Goal: Task Accomplishment & Management: Use online tool/utility

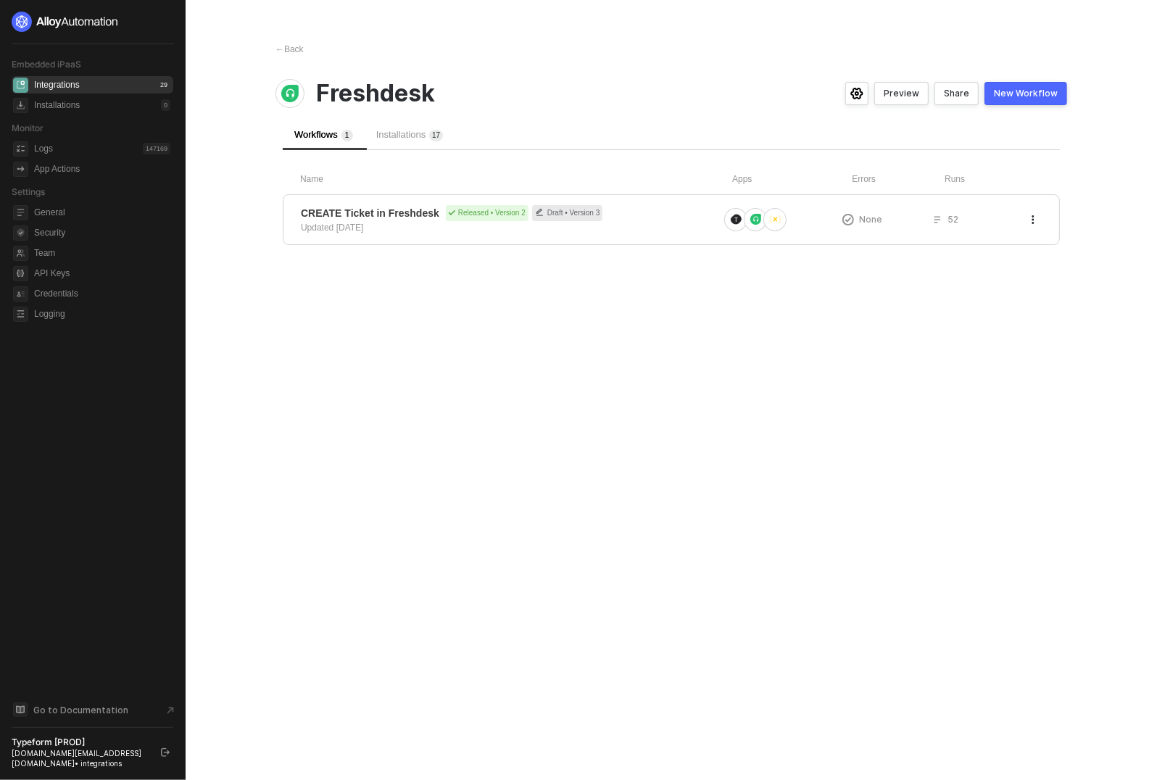
click at [305, 58] on div "← Back Freshdesk Preview Share New Workflow Workflows 1 Installations 1 7 Name …" at bounding box center [671, 390] width 826 height 780
click at [299, 54] on div "← Back" at bounding box center [289, 49] width 28 height 12
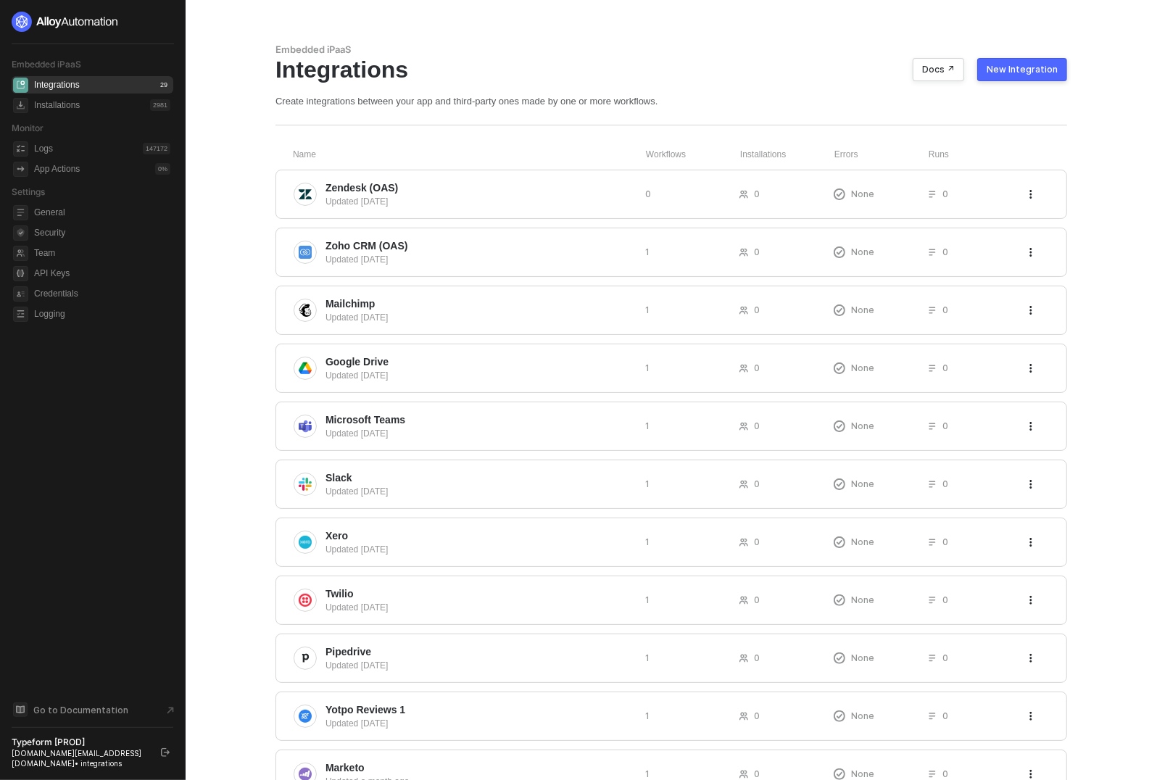
click at [1026, 71] on div "New Integration" at bounding box center [1021, 70] width 71 height 12
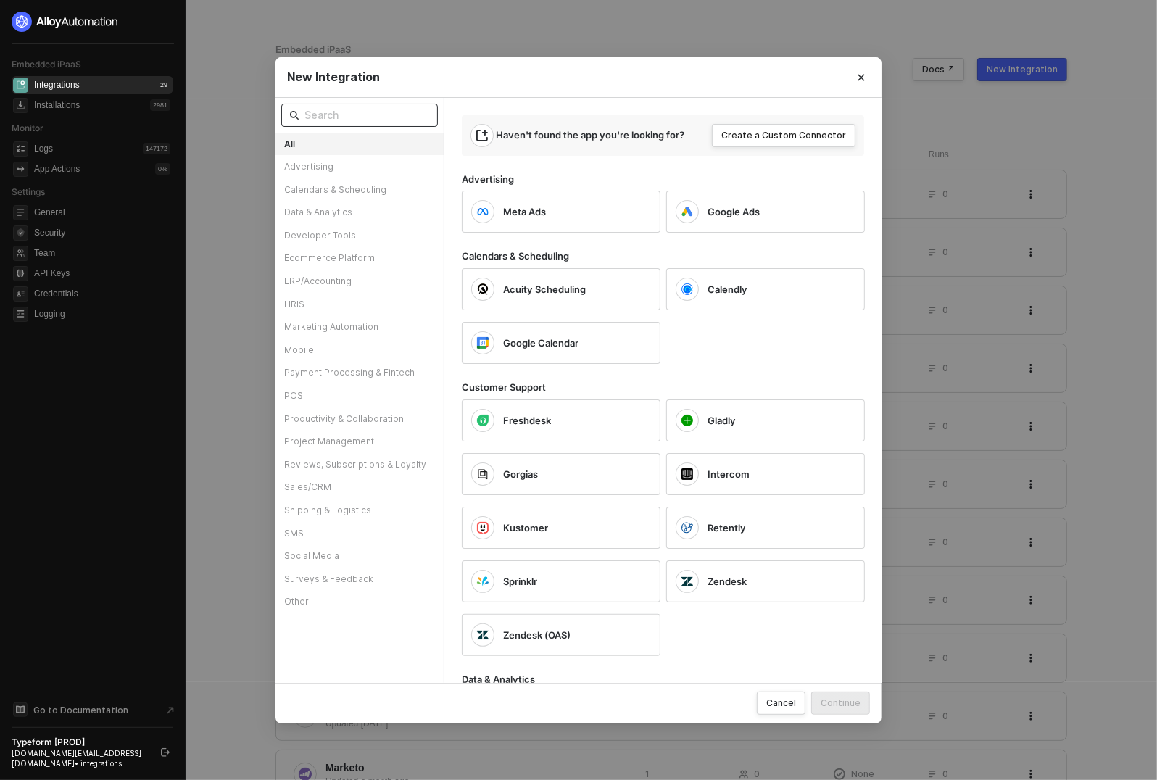
click at [377, 114] on input "text" at bounding box center [366, 115] width 125 height 16
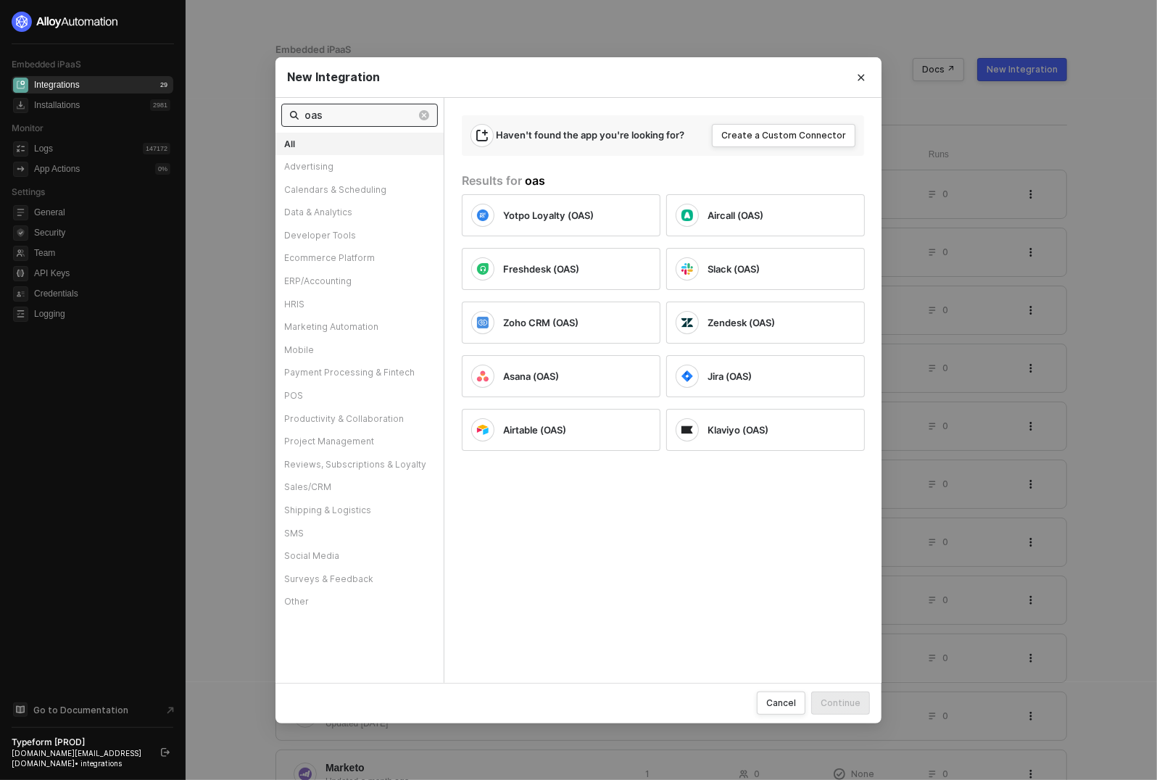
type input "oas"
click at [194, 249] on div "New Integration oas All Advertising Calendars & Scheduling Data & Analytics Dev…" at bounding box center [578, 390] width 1157 height 780
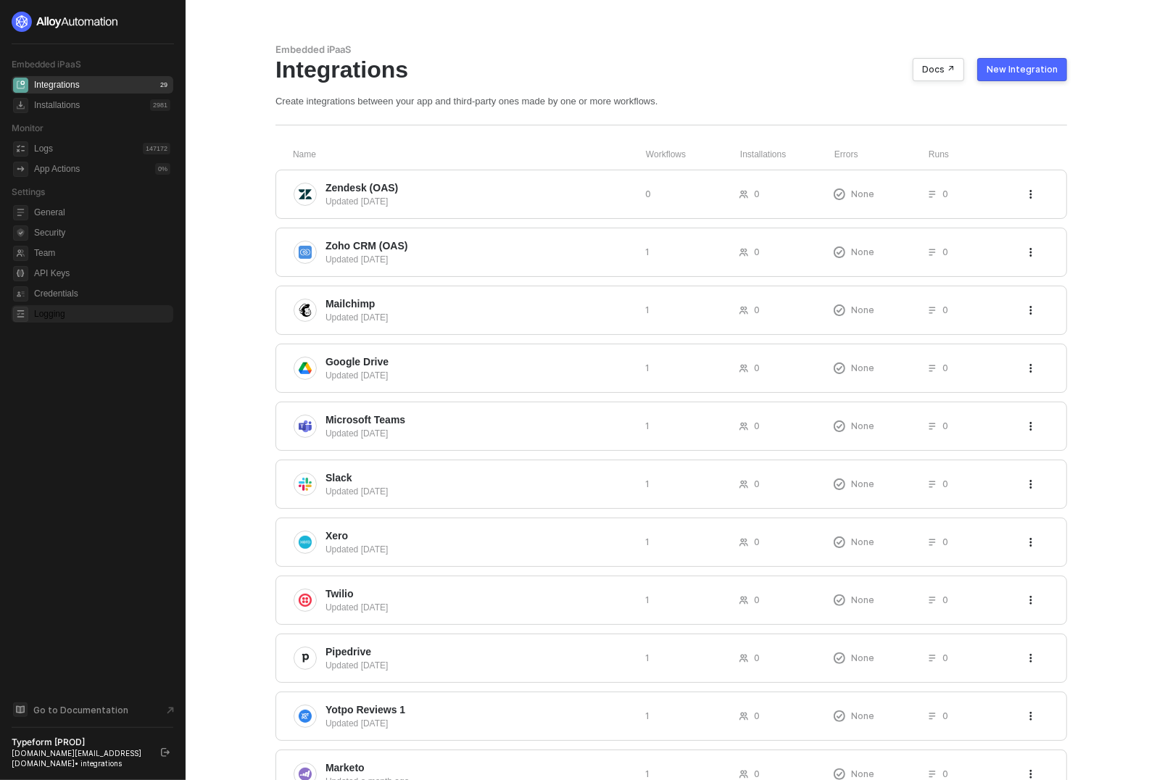
click at [73, 317] on span "Logging" at bounding box center [102, 313] width 136 height 17
